Goal: Check status: Check status

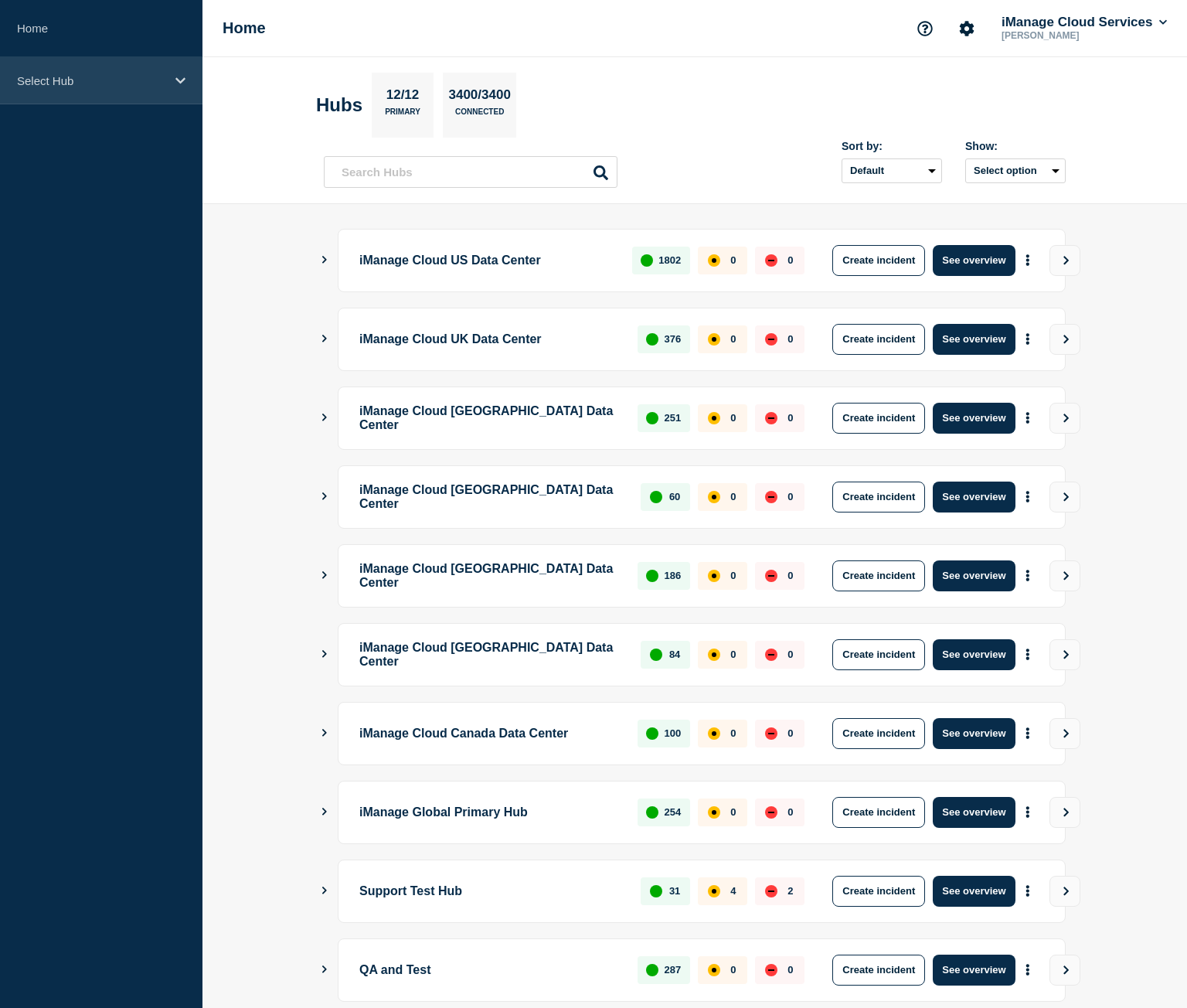
click at [122, 89] on div "Select Hub" at bounding box center [101, 81] width 203 height 48
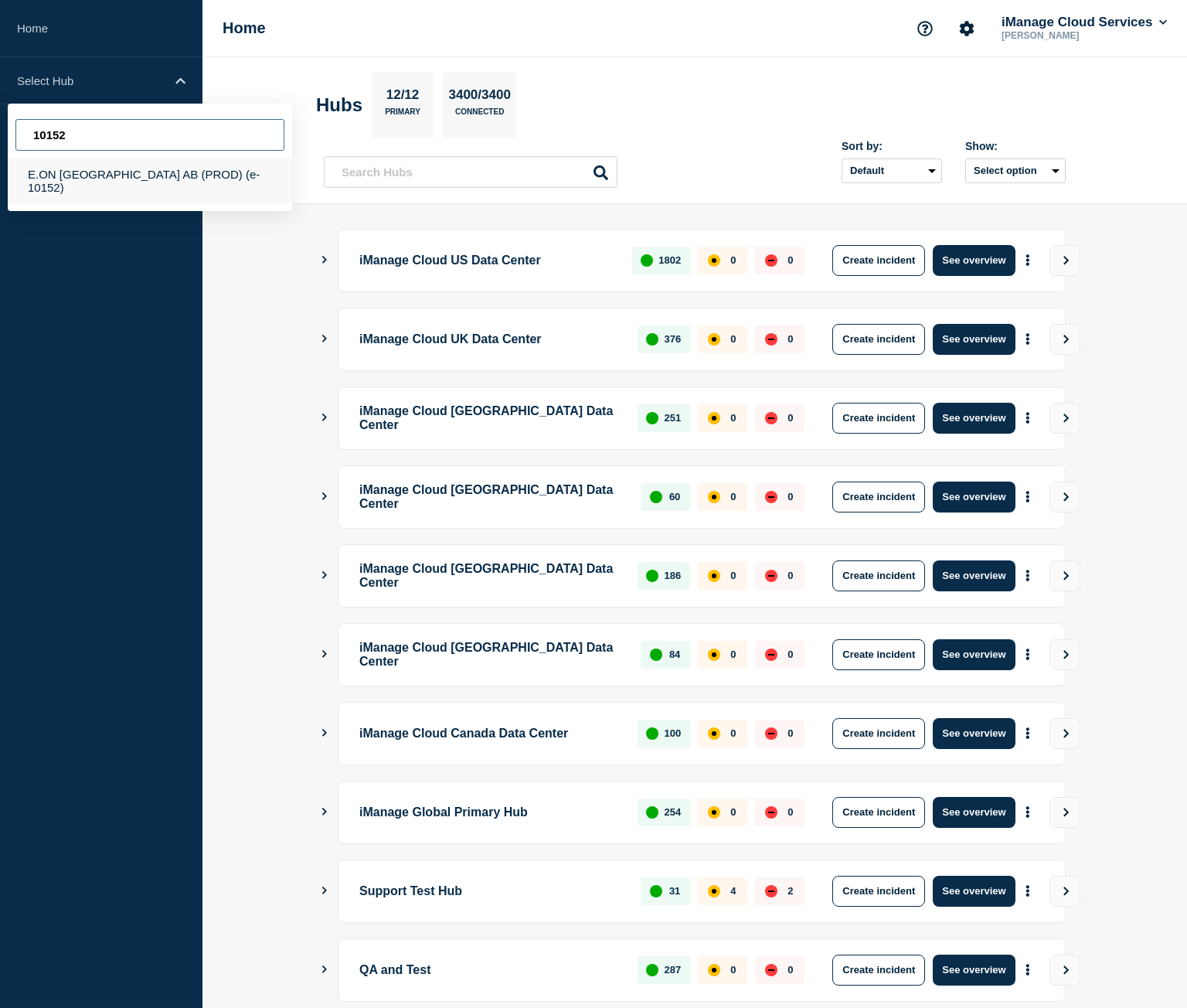
type input "10152"
click at [189, 182] on div "E.ON Sverige AB (PROD) (e-10152)" at bounding box center [149, 180] width 284 height 45
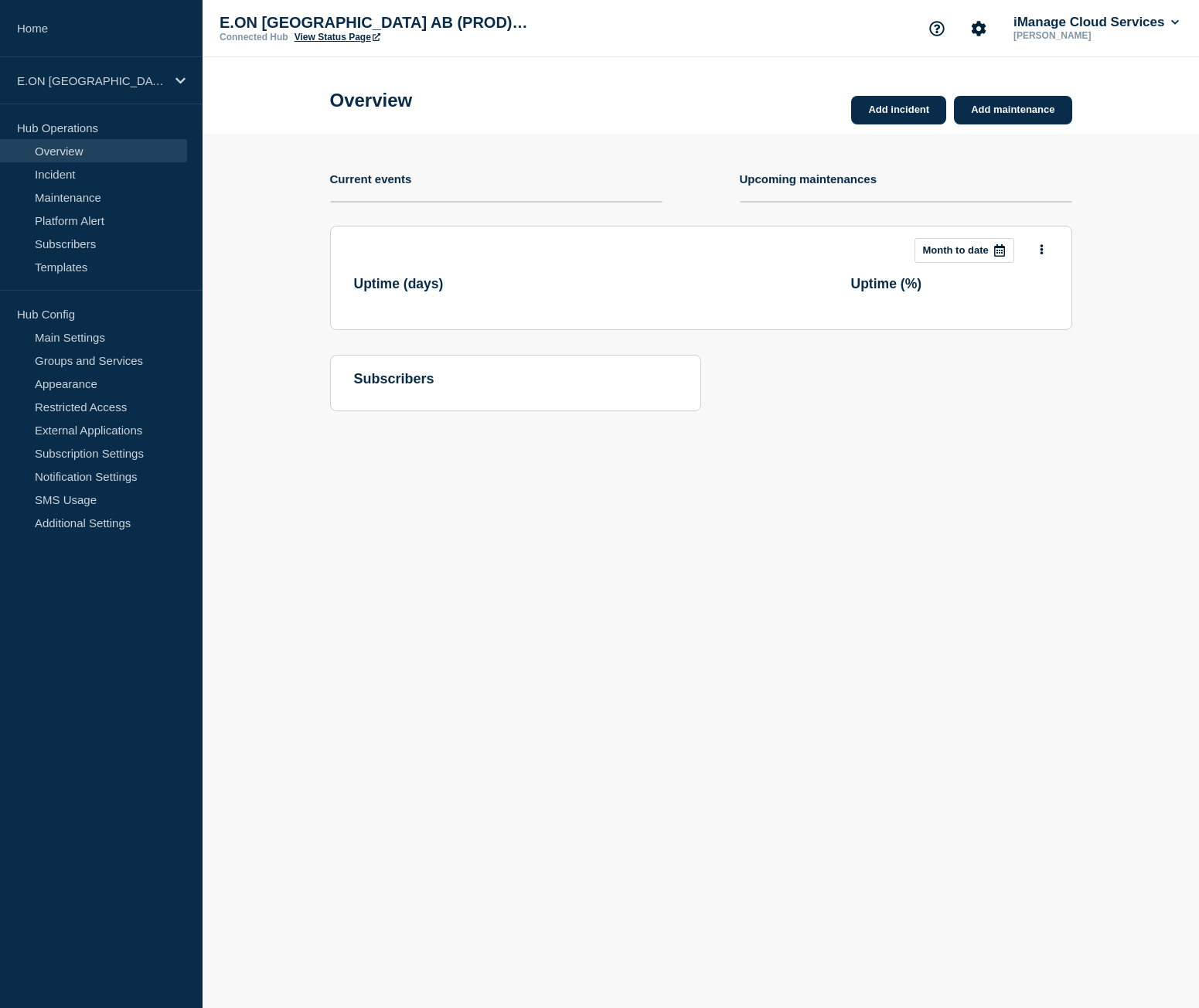
click at [312, 36] on link "View Status Page" at bounding box center [337, 37] width 86 height 11
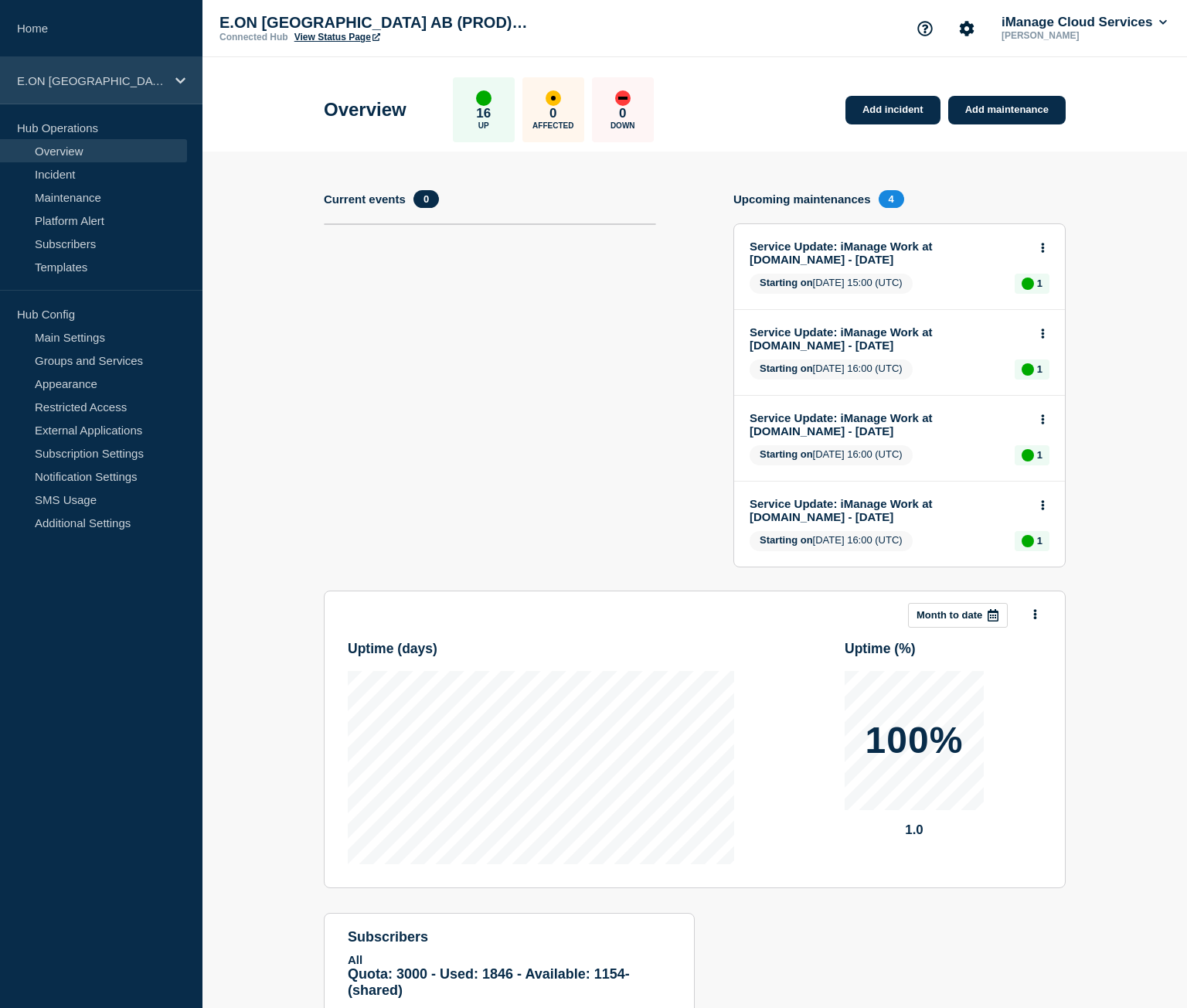
click at [58, 75] on p "E.ON [GEOGRAPHIC_DATA] AB (PROD) (e-10152)" at bounding box center [91, 80] width 148 height 13
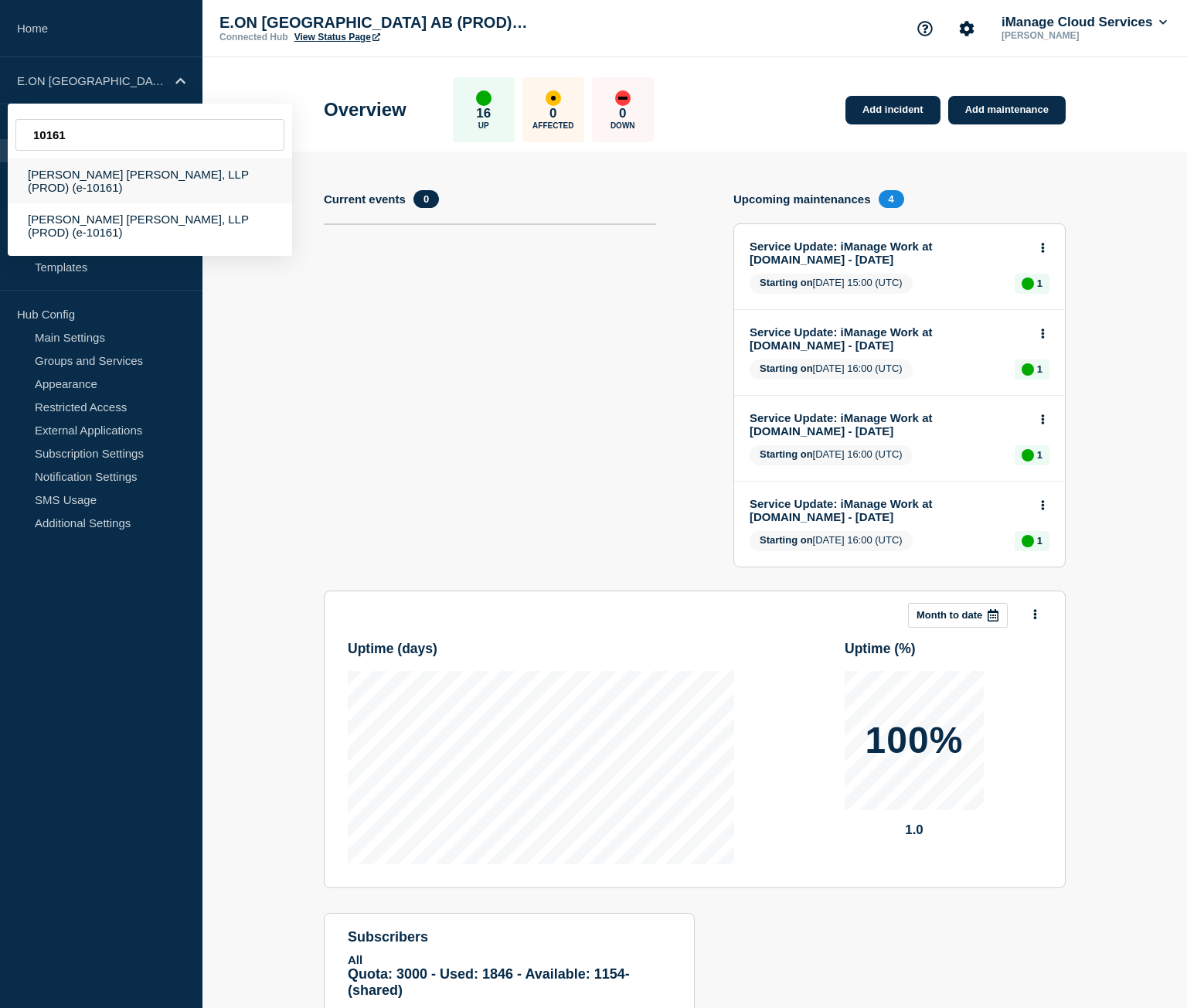
type input "10161"
click at [176, 189] on div "[PERSON_NAME] [PERSON_NAME], LLP (PROD) (e-10161)" at bounding box center [149, 180] width 284 height 45
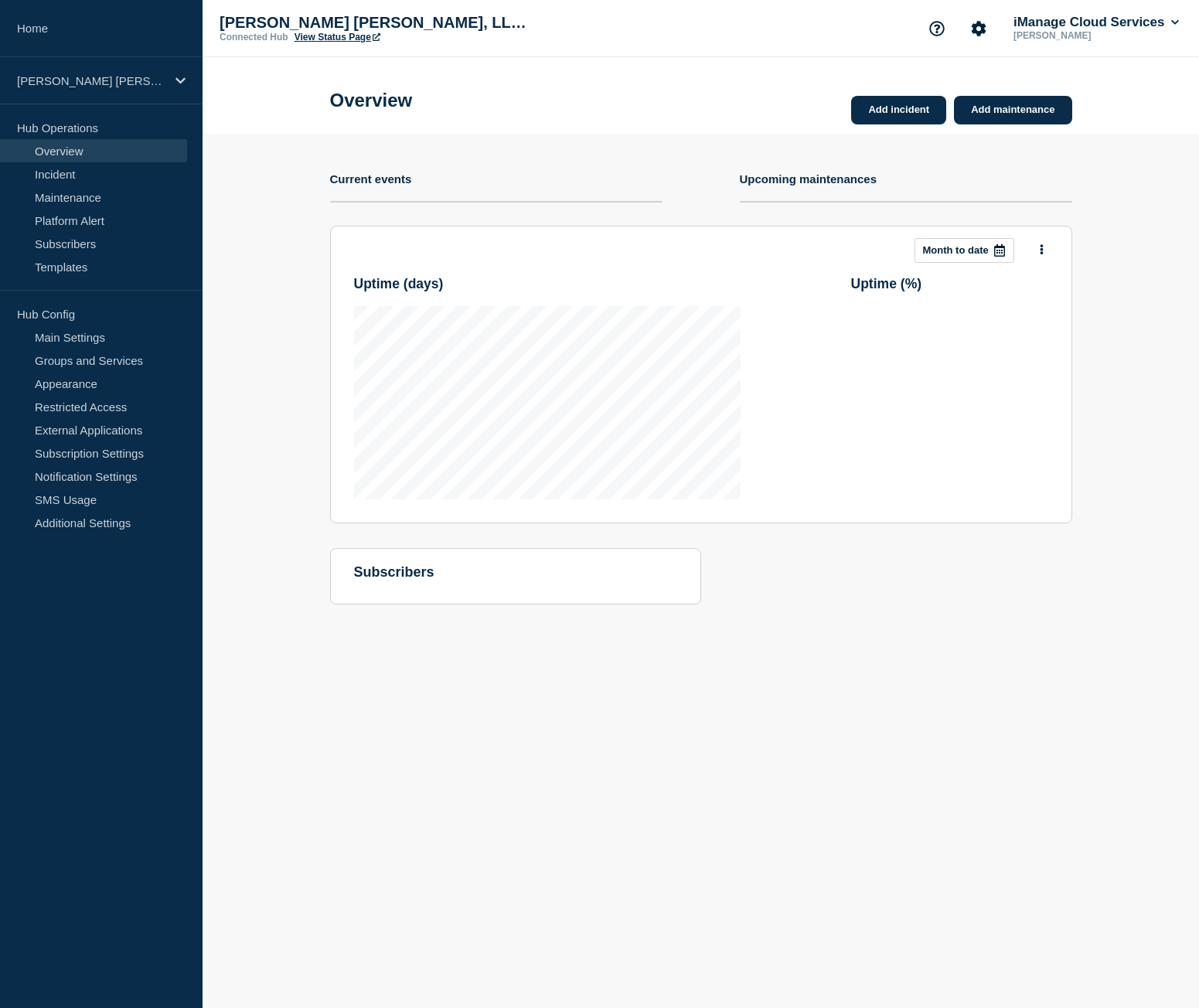
click at [345, 40] on link "View Status Page" at bounding box center [337, 37] width 86 height 11
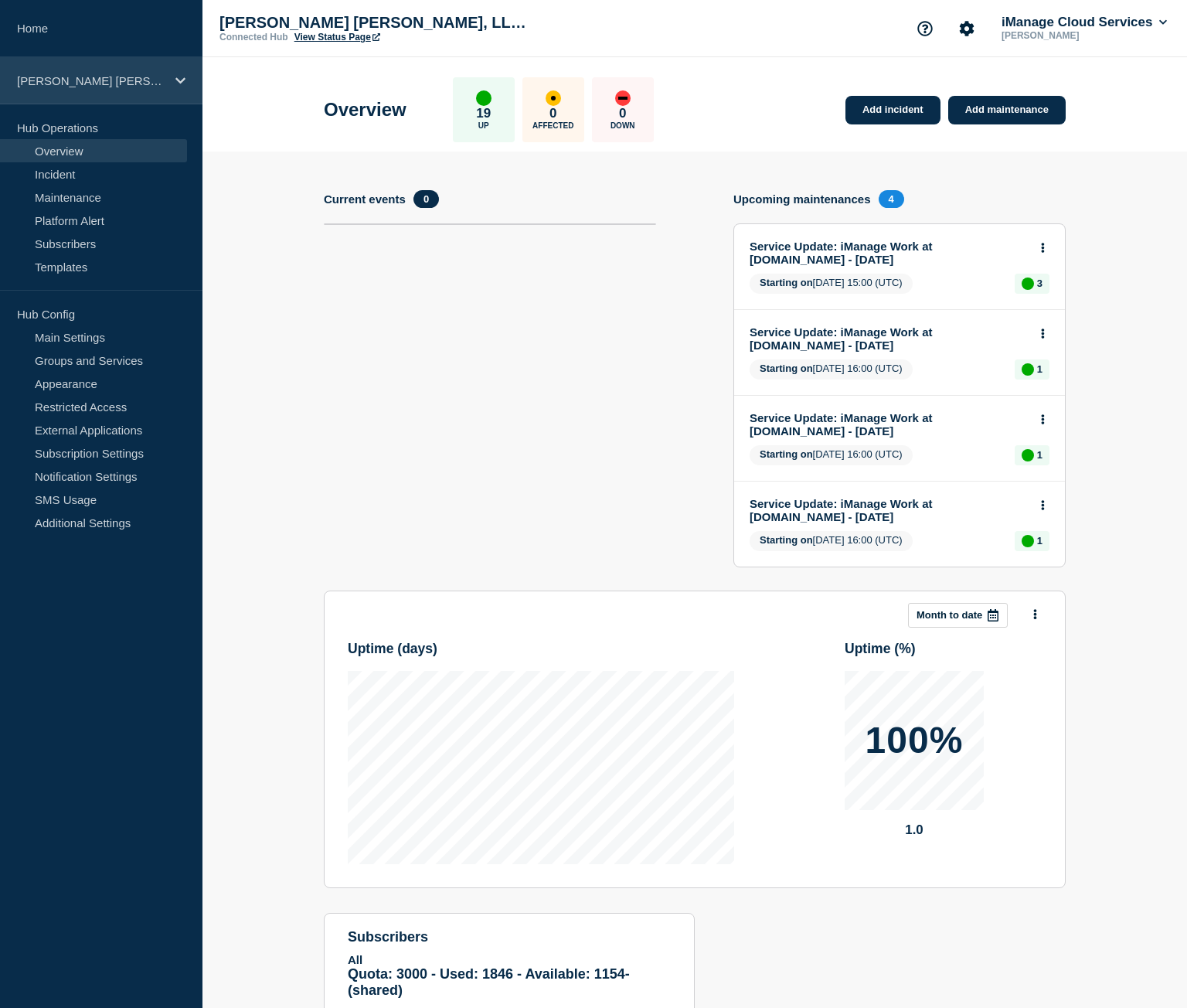
click at [101, 80] on p "[PERSON_NAME] [PERSON_NAME], LLP (PROD) (e-10161)" at bounding box center [91, 80] width 148 height 13
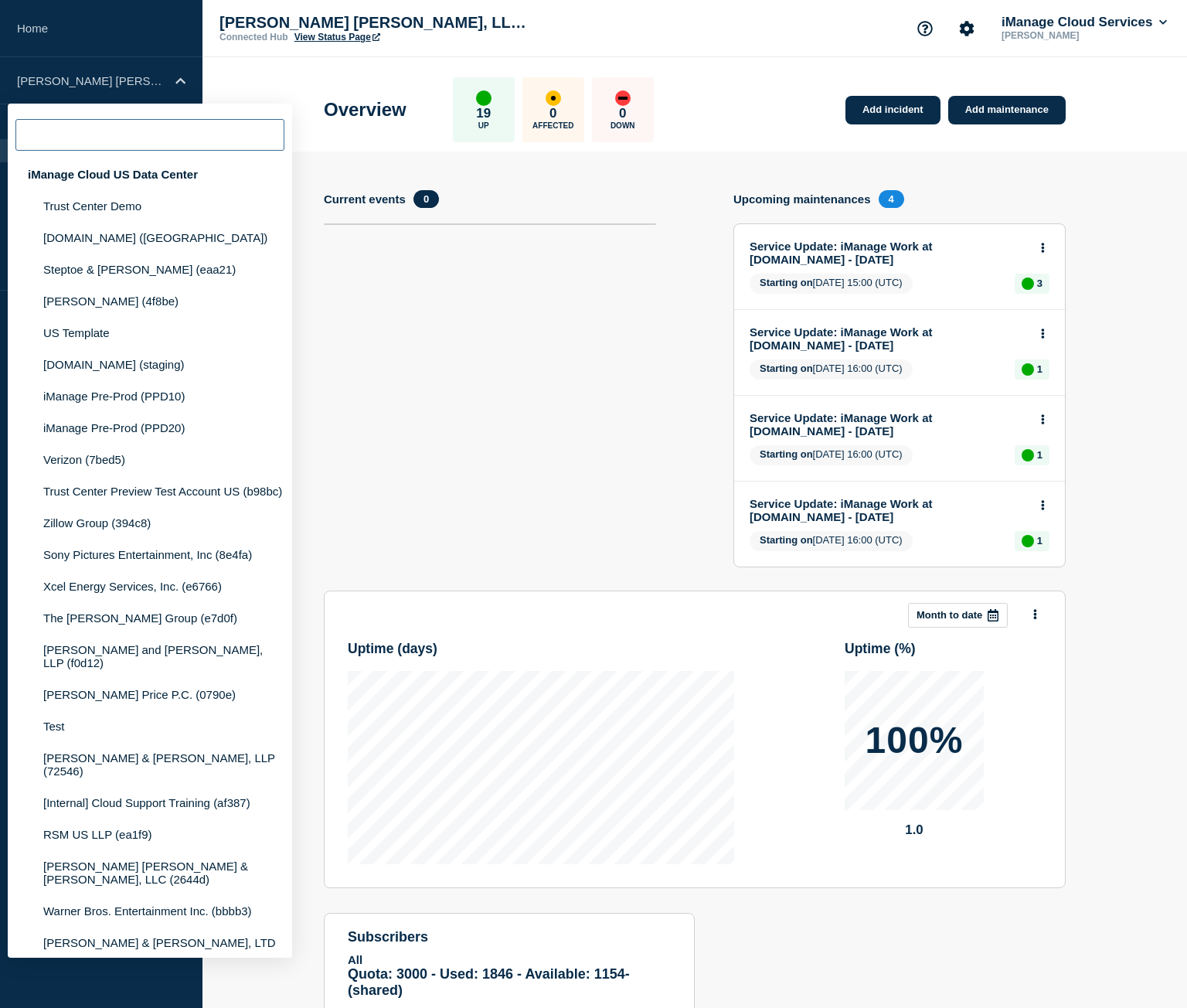
click at [122, 145] on input "text" at bounding box center [150, 134] width 269 height 32
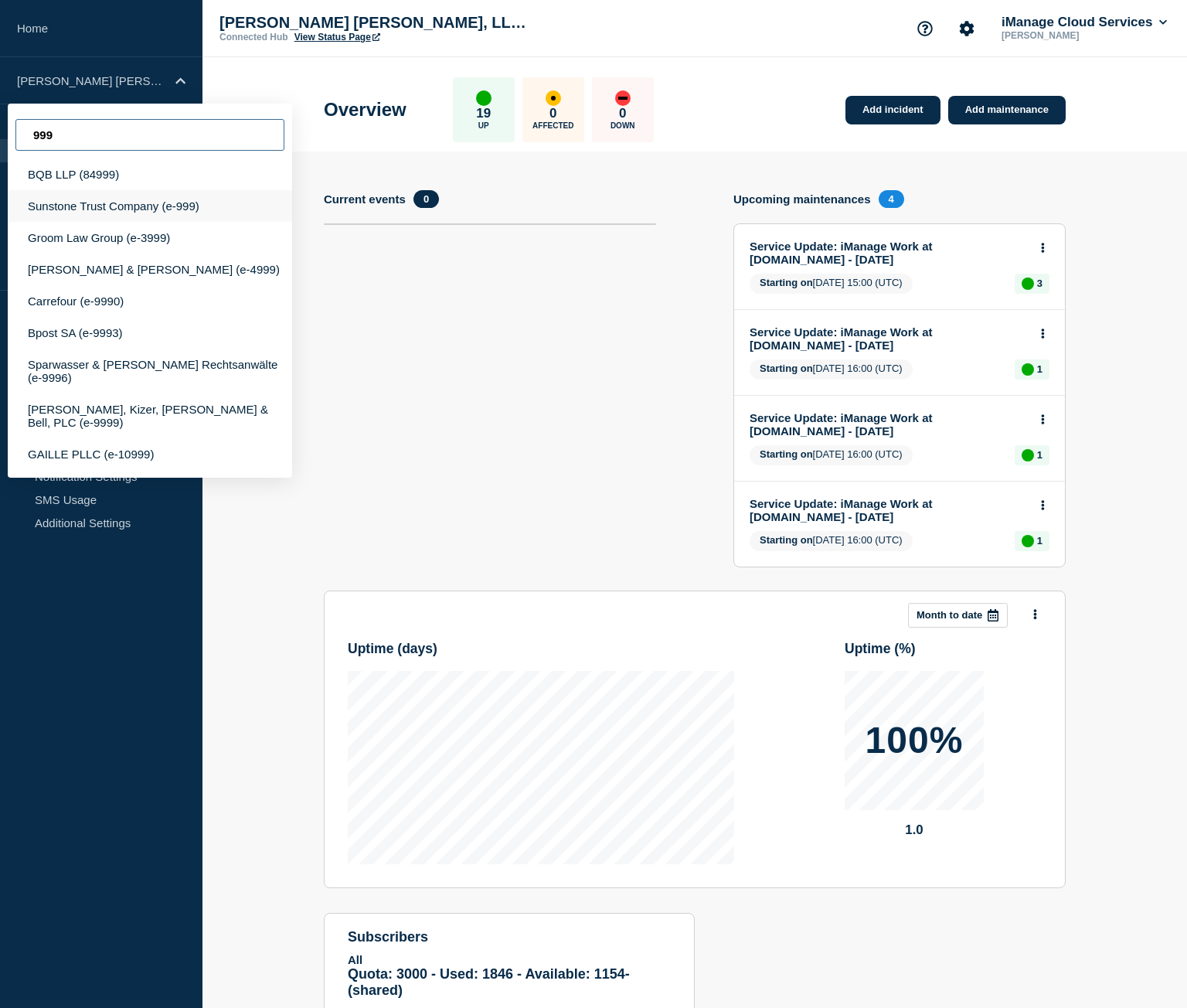
type input "999"
click at [161, 213] on div "Sunstone Trust Company (e-999)" at bounding box center [149, 206] width 284 height 32
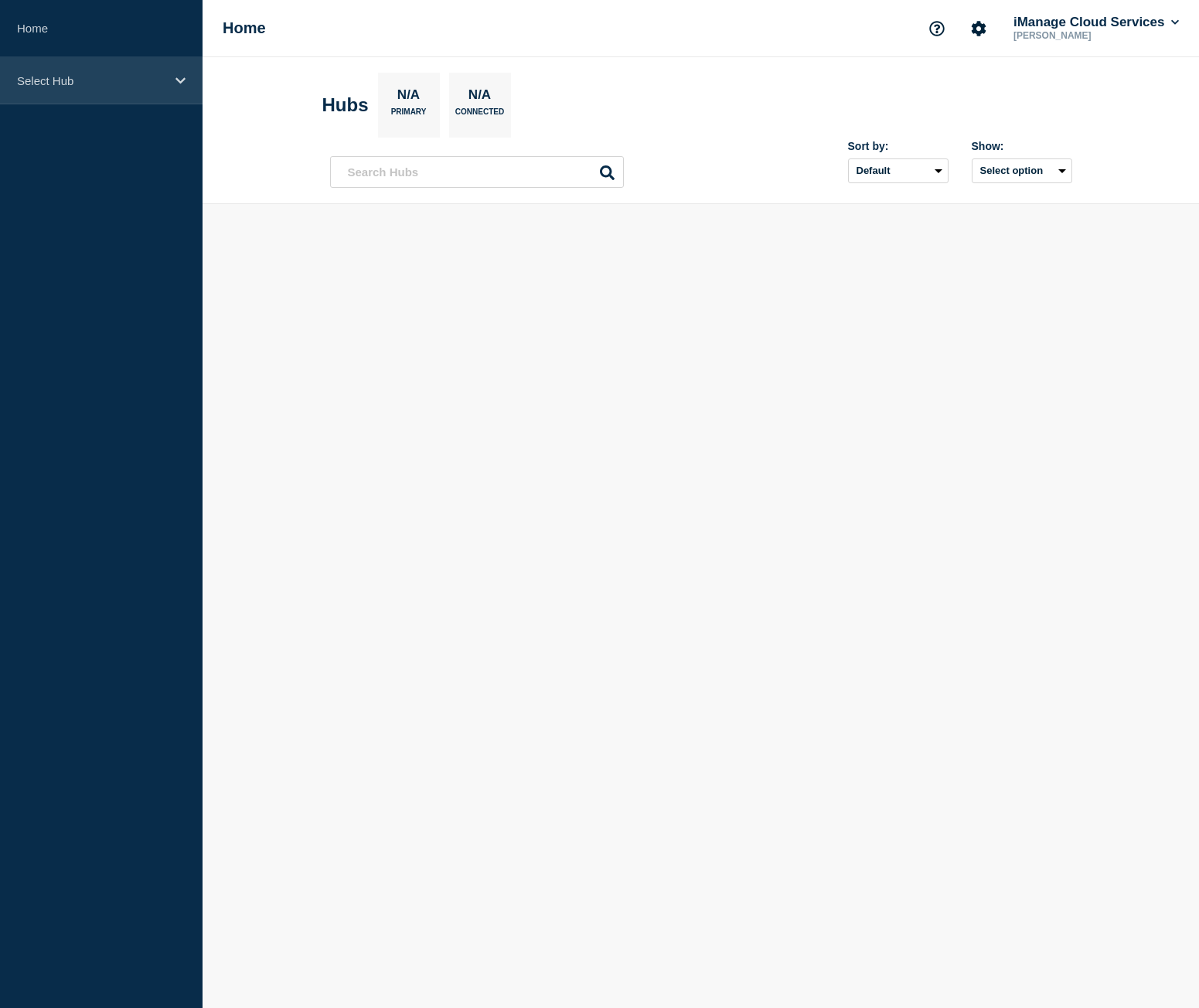
click at [72, 61] on div "Select Hub" at bounding box center [101, 81] width 203 height 48
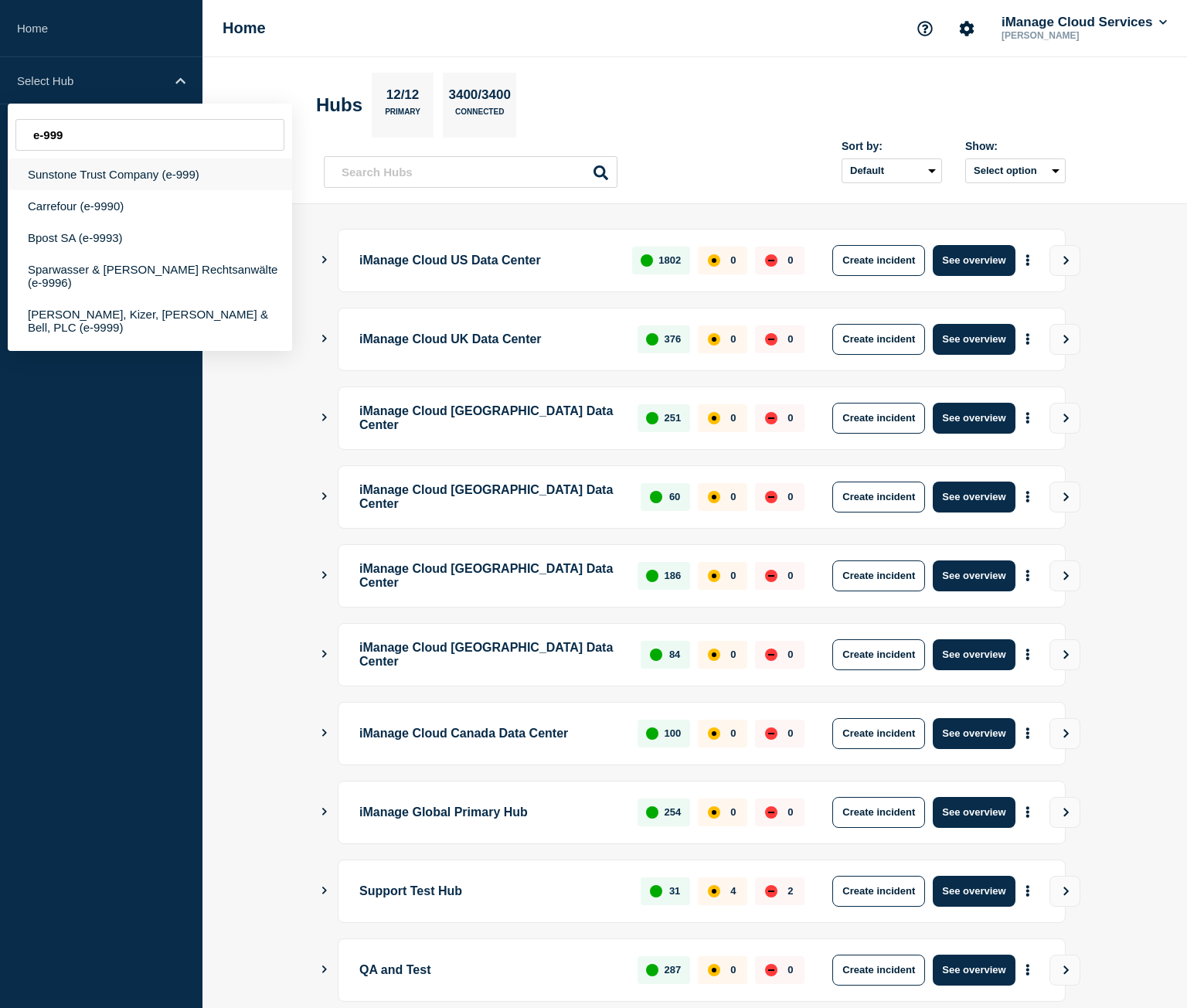
type input "e-999"
click at [175, 175] on div "Sunstone Trust Company (e-999)" at bounding box center [149, 174] width 284 height 32
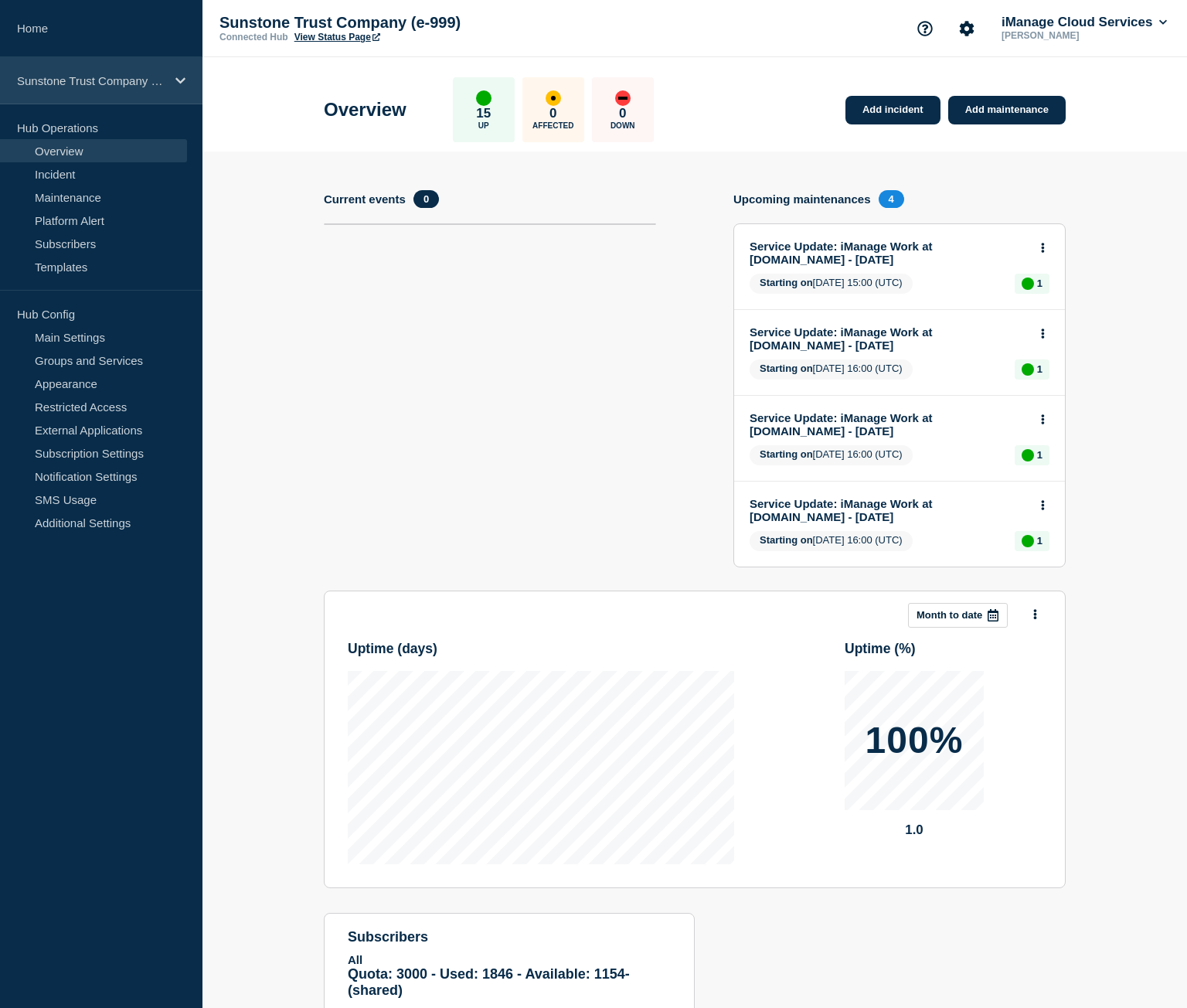
drag, startPoint x: 68, startPoint y: 61, endPoint x: 46, endPoint y: 58, distance: 22.2
click at [68, 61] on div "Sunstone Trust Company (e-999)" at bounding box center [101, 81] width 203 height 48
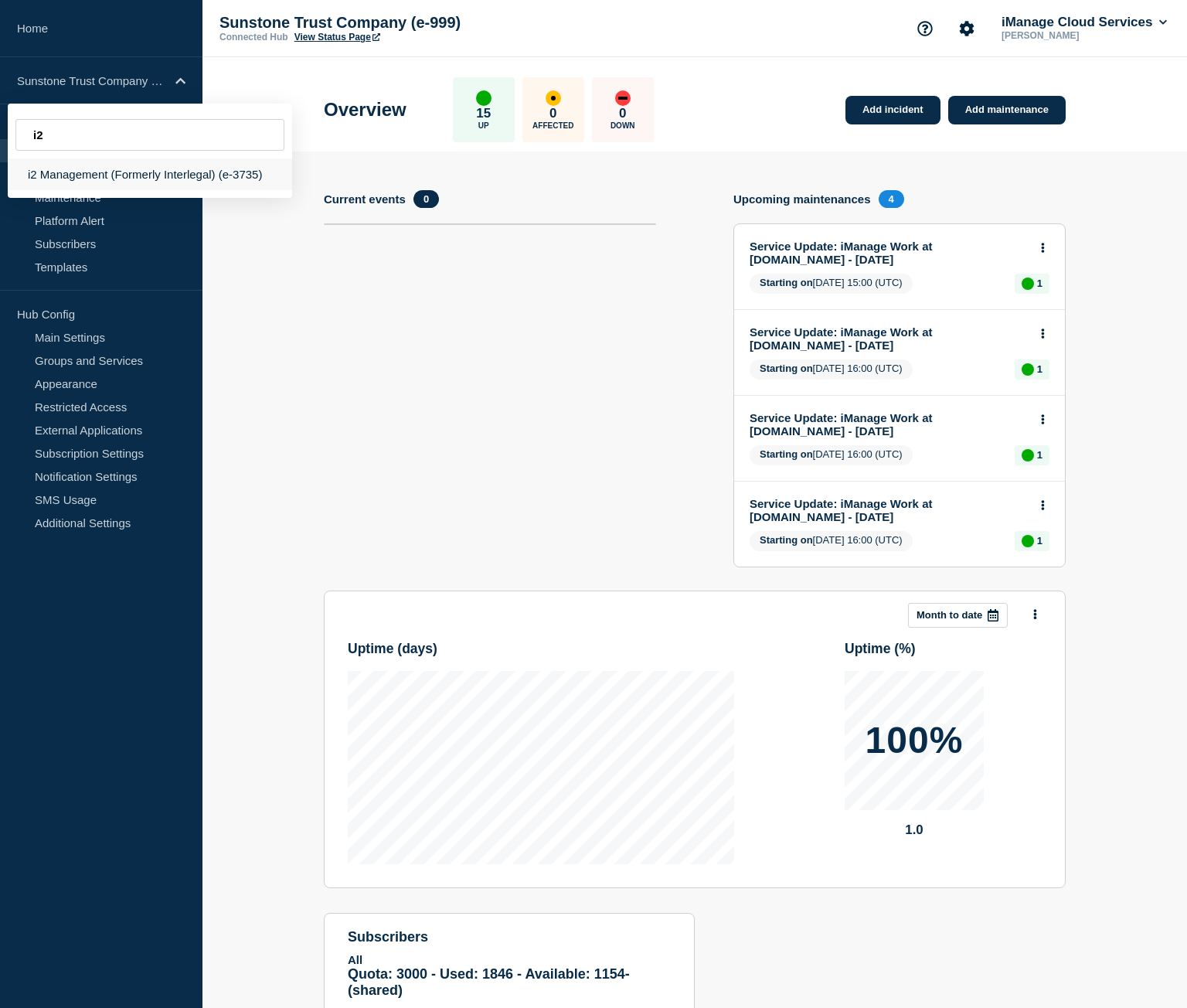
type input "i2"
click at [259, 182] on div "i2 Management (Formerly Interlegal) (e-3735)" at bounding box center [149, 174] width 284 height 32
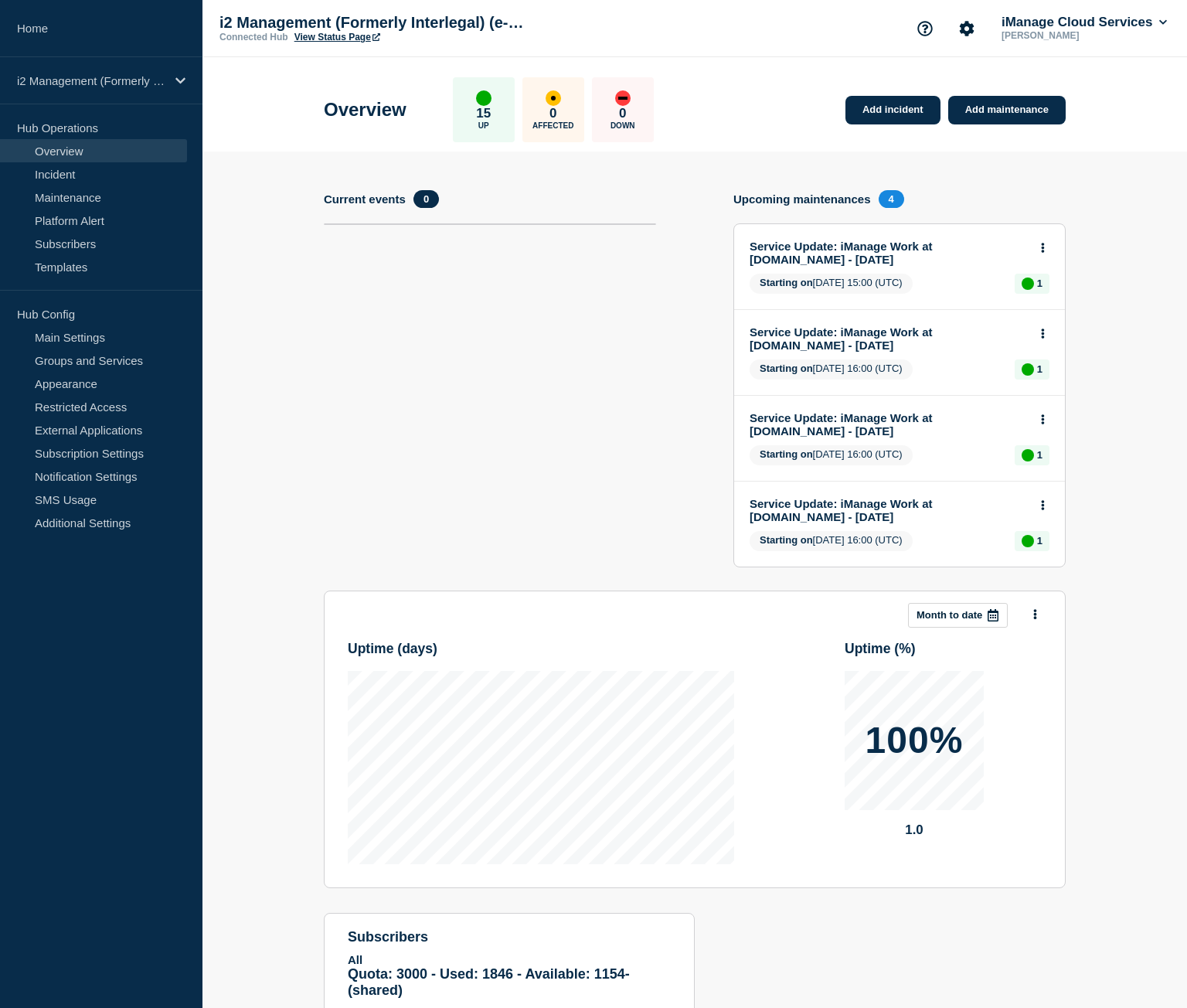
click at [337, 31] on p "i2 Management (Formerly Interlegal) (e-3735)" at bounding box center [374, 22] width 309 height 17
click at [154, 78] on p "i2 Management (Formerly Interlegal) (e-3735)" at bounding box center [91, 80] width 148 height 13
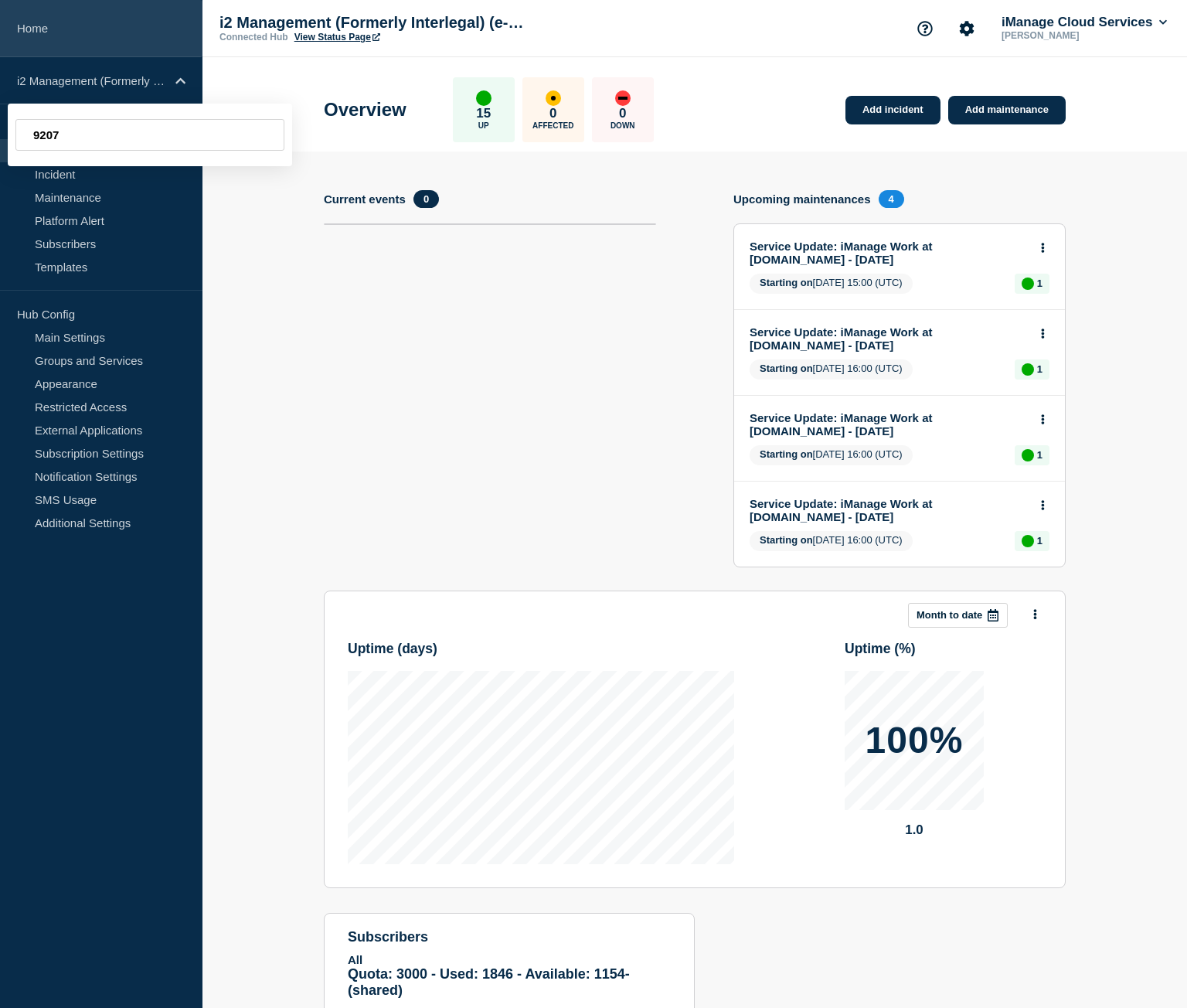
type input "9207"
click at [137, 7] on link "Home" at bounding box center [101, 28] width 203 height 58
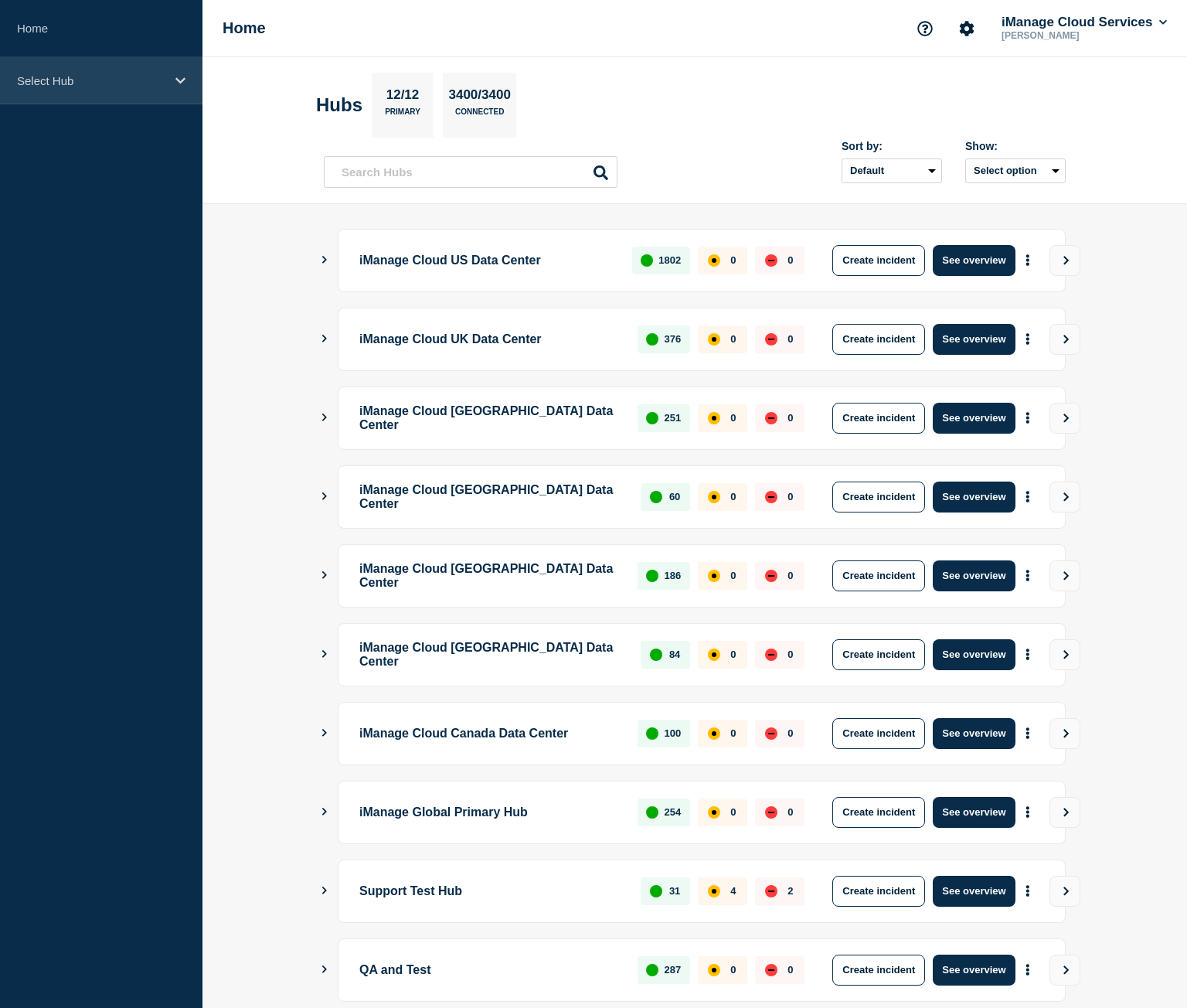
click at [78, 71] on div "Select Hub" at bounding box center [101, 81] width 203 height 48
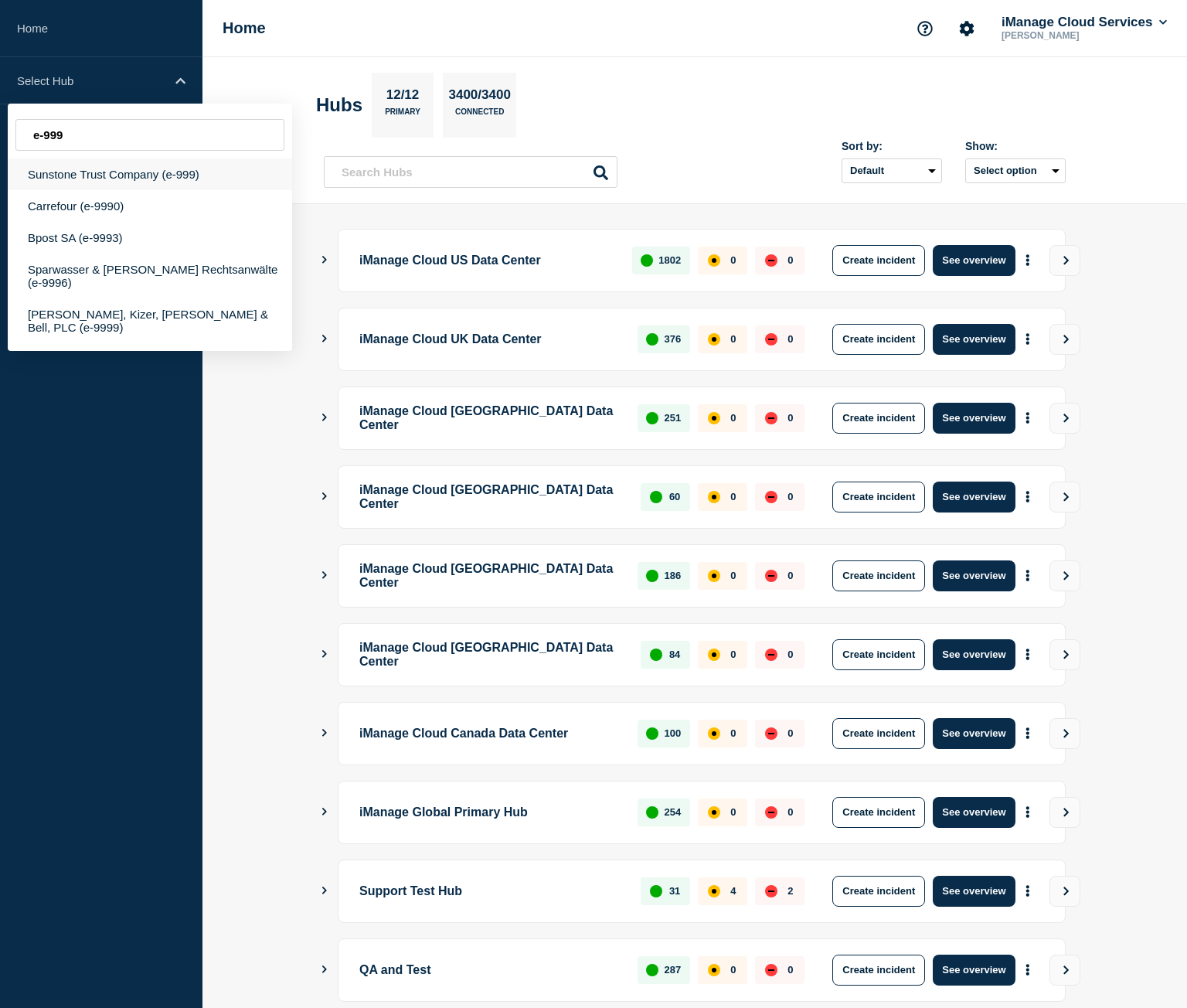
type input "e-999"
click at [127, 173] on div "Sunstone Trust Company (e-999)" at bounding box center [149, 174] width 284 height 32
